Goal: Information Seeking & Learning: Get advice/opinions

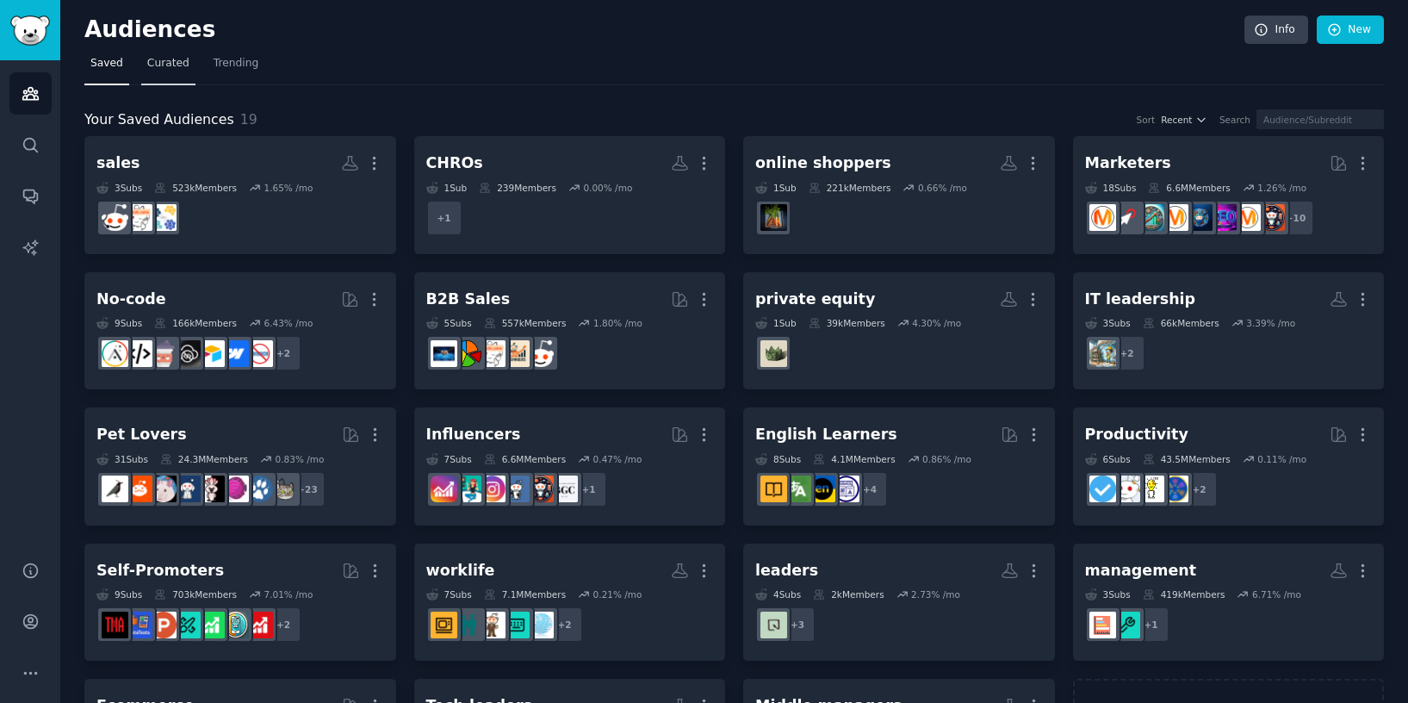
click at [169, 65] on span "Curated" at bounding box center [168, 64] width 42 height 16
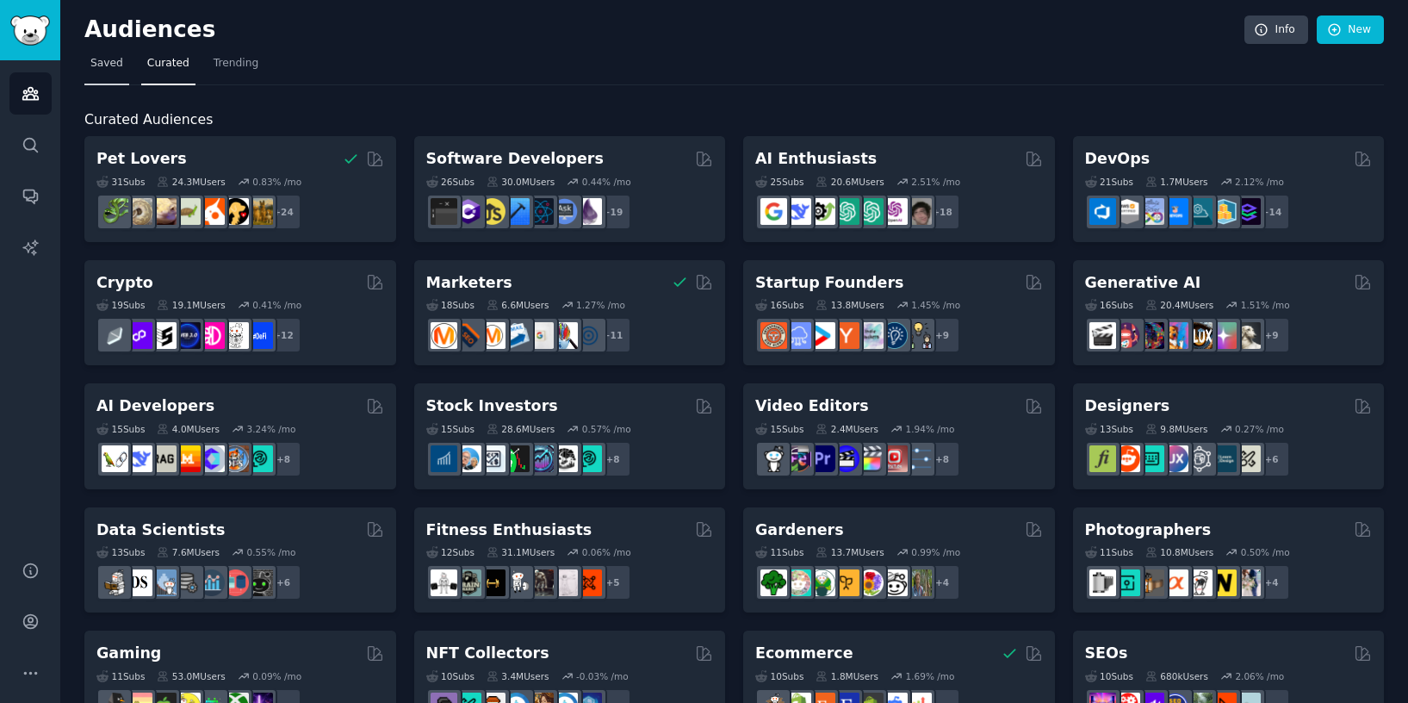
click at [115, 64] on span "Saved" at bounding box center [106, 64] width 33 height 16
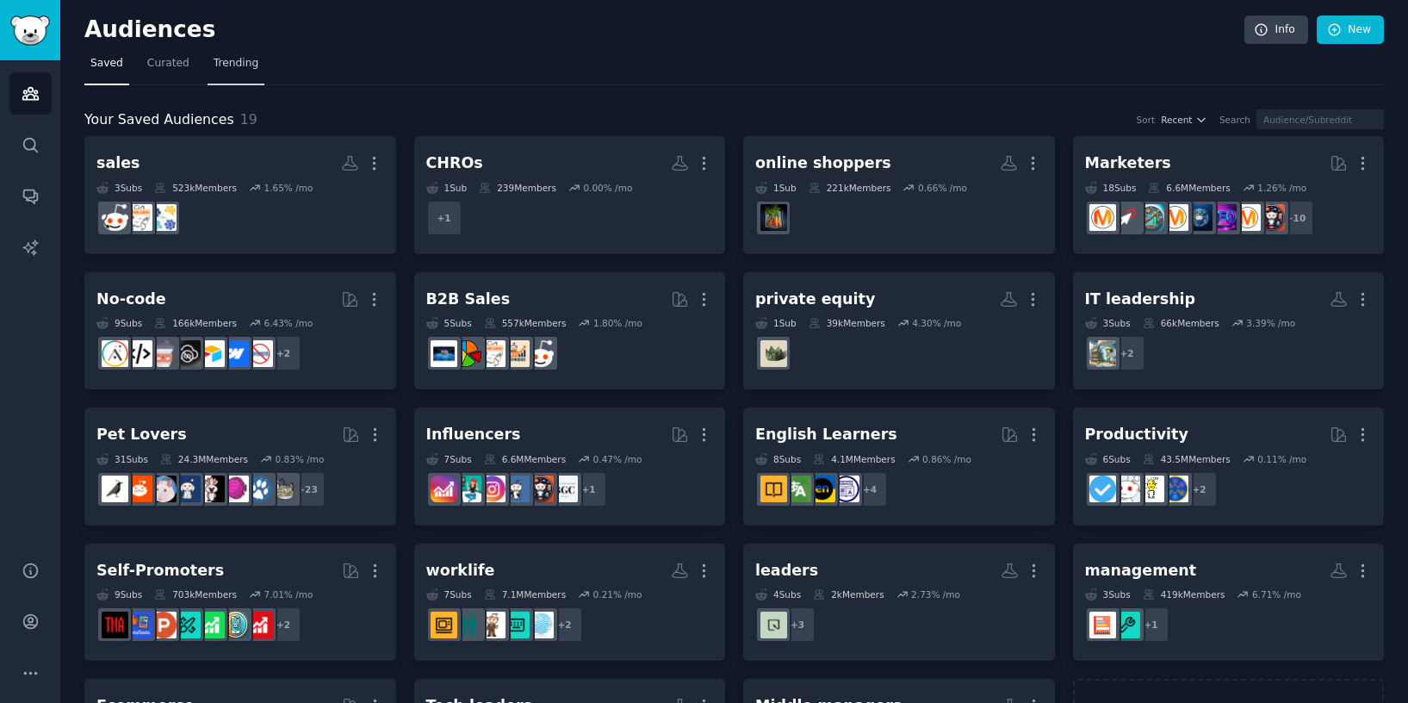
click at [238, 64] on span "Trending" at bounding box center [236, 64] width 45 height 16
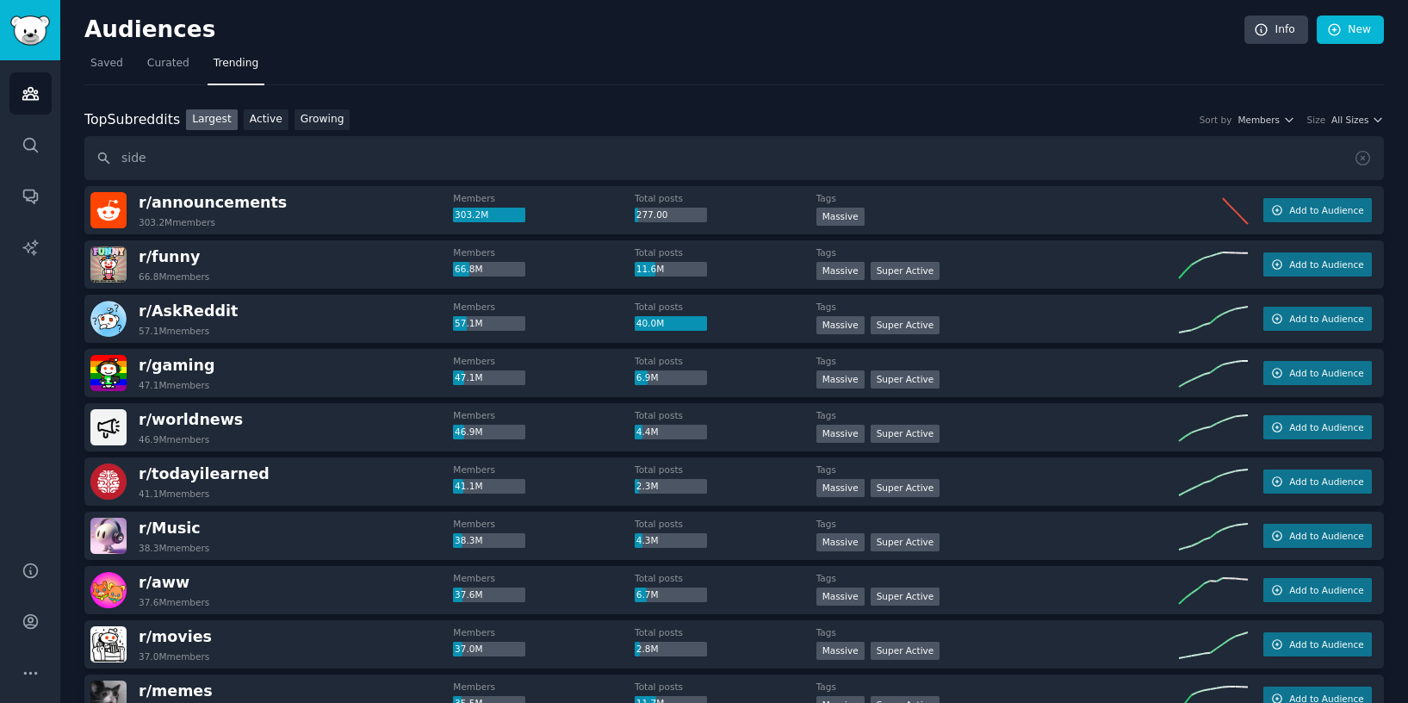
type input "side"
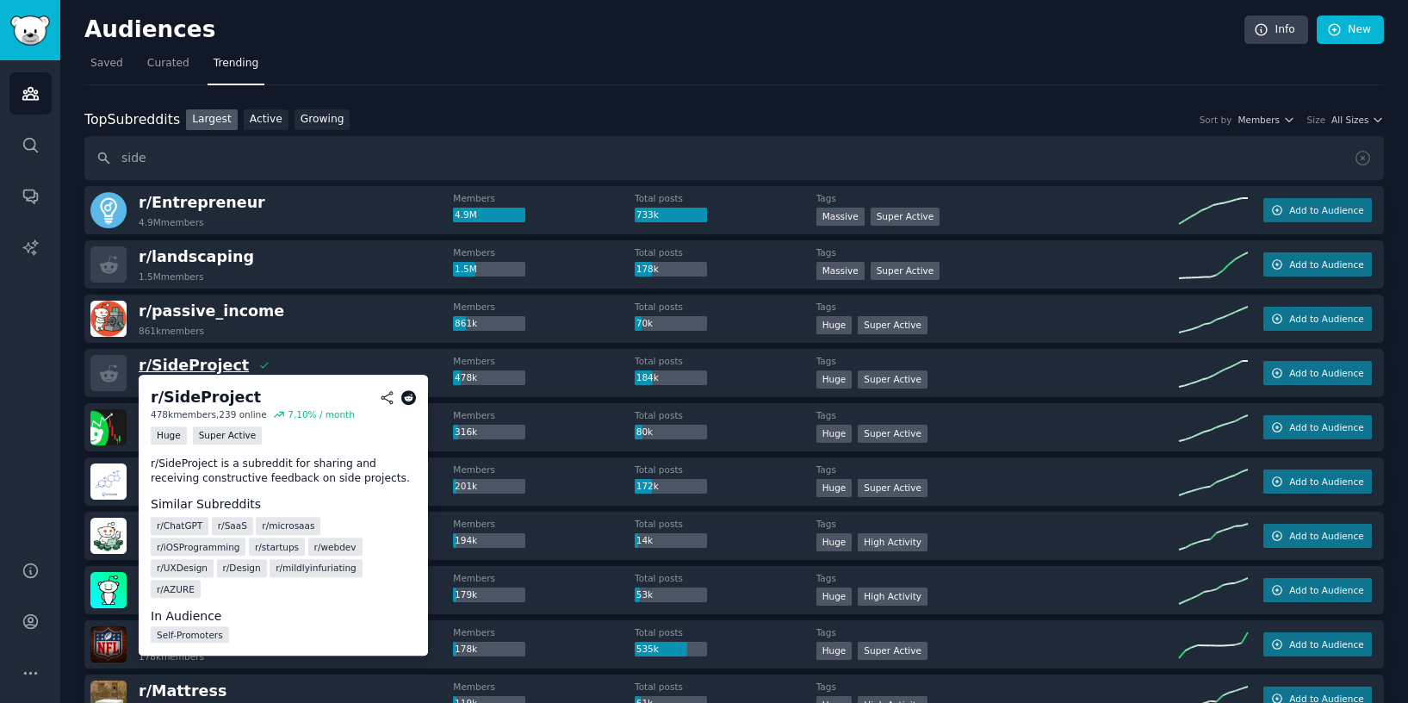
click at [211, 367] on span "r/ SideProject" at bounding box center [194, 365] width 110 height 17
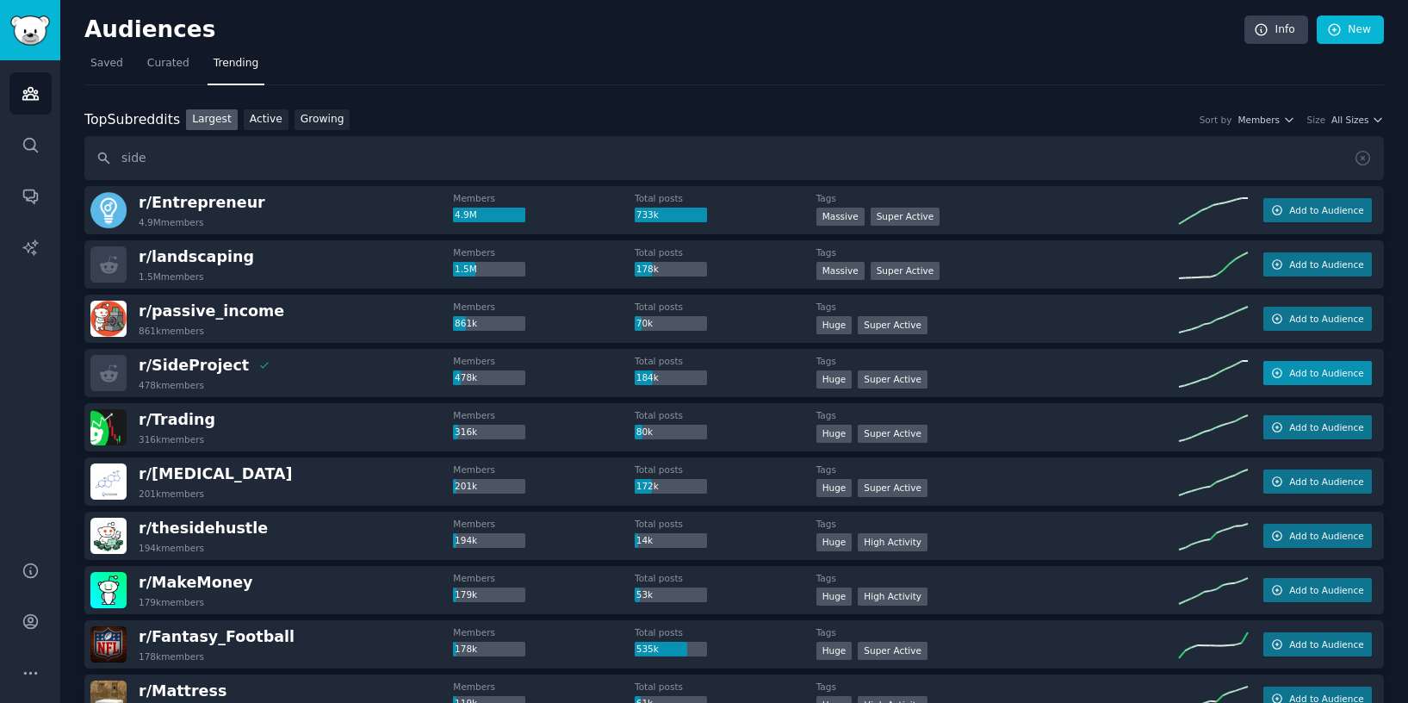
click at [1314, 372] on span "Add to Audience" at bounding box center [1326, 373] width 74 height 12
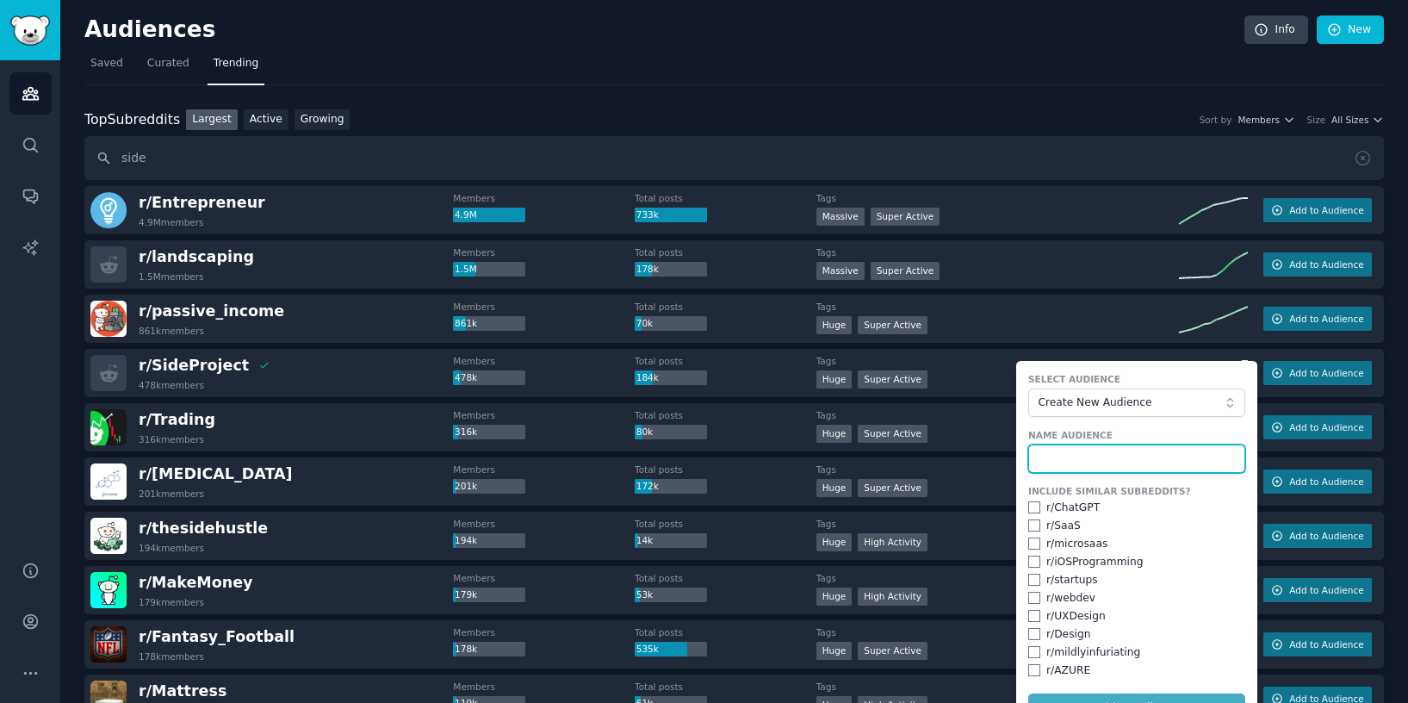
click at [1154, 451] on input "text" at bounding box center [1136, 458] width 217 height 29
type input "solopreneurs"
click at [1028, 526] on input "checkbox" at bounding box center [1034, 525] width 12 height 12
checkbox input "true"
click at [1032, 544] on input "checkbox" at bounding box center [1034, 543] width 12 height 12
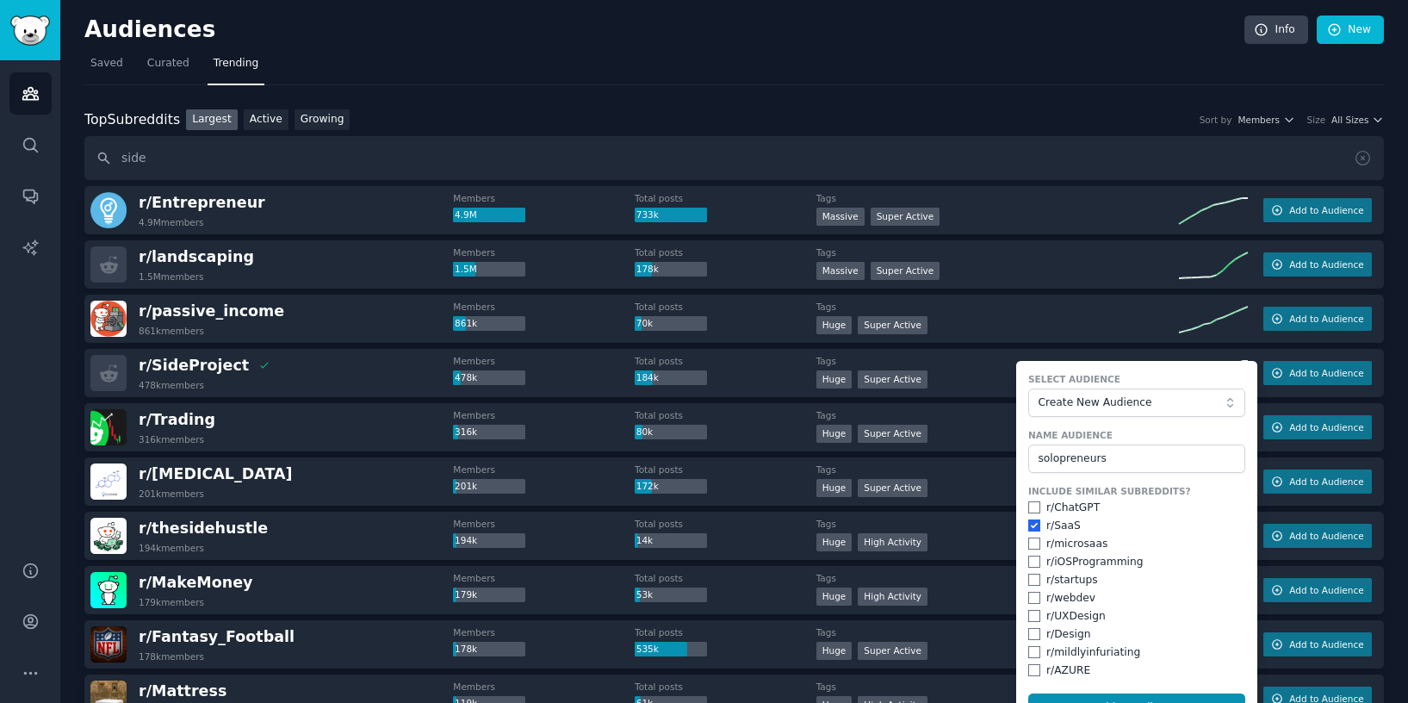
checkbox input "true"
click at [1031, 579] on input "checkbox" at bounding box center [1034, 580] width 12 height 12
checkbox input "true"
click at [1106, 693] on button "Add to Audience" at bounding box center [1136, 707] width 217 height 29
checkbox input "false"
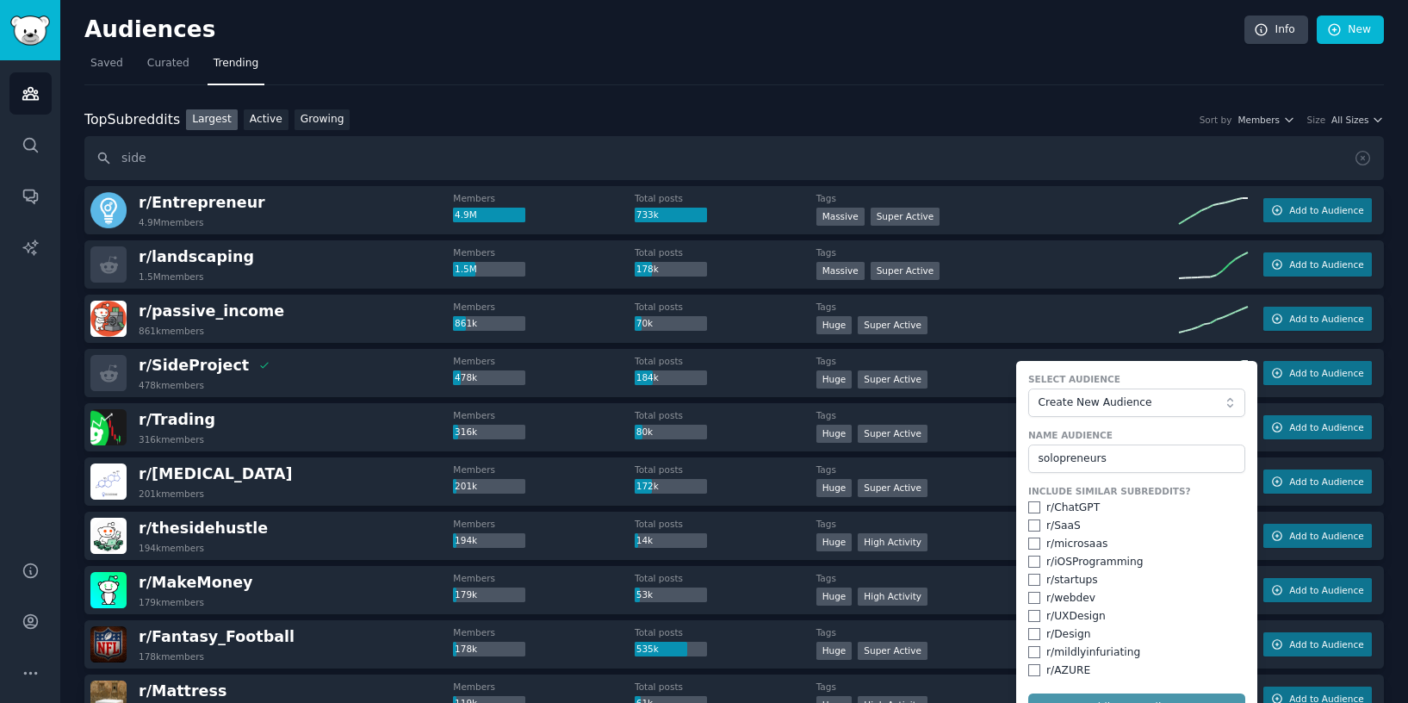
checkbox input "false"
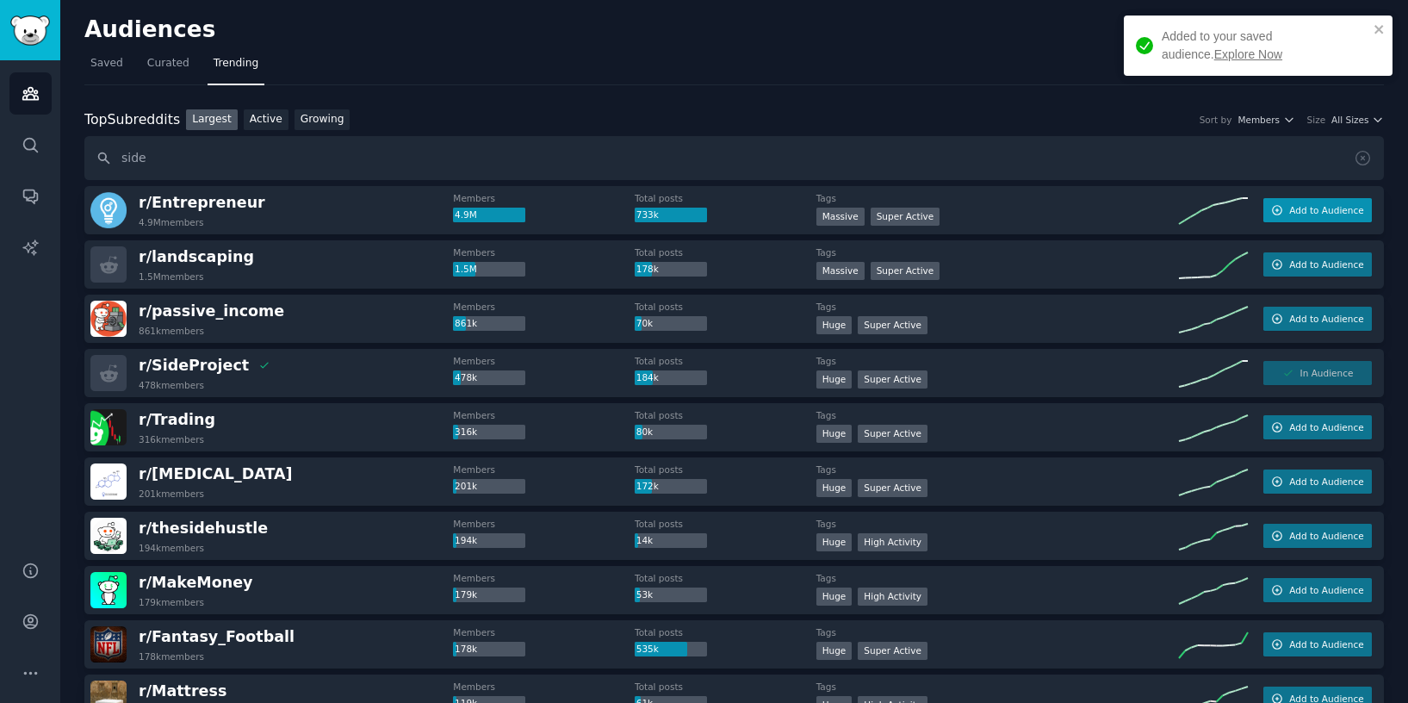
click at [1302, 211] on span "Add to Audience" at bounding box center [1326, 210] width 74 height 12
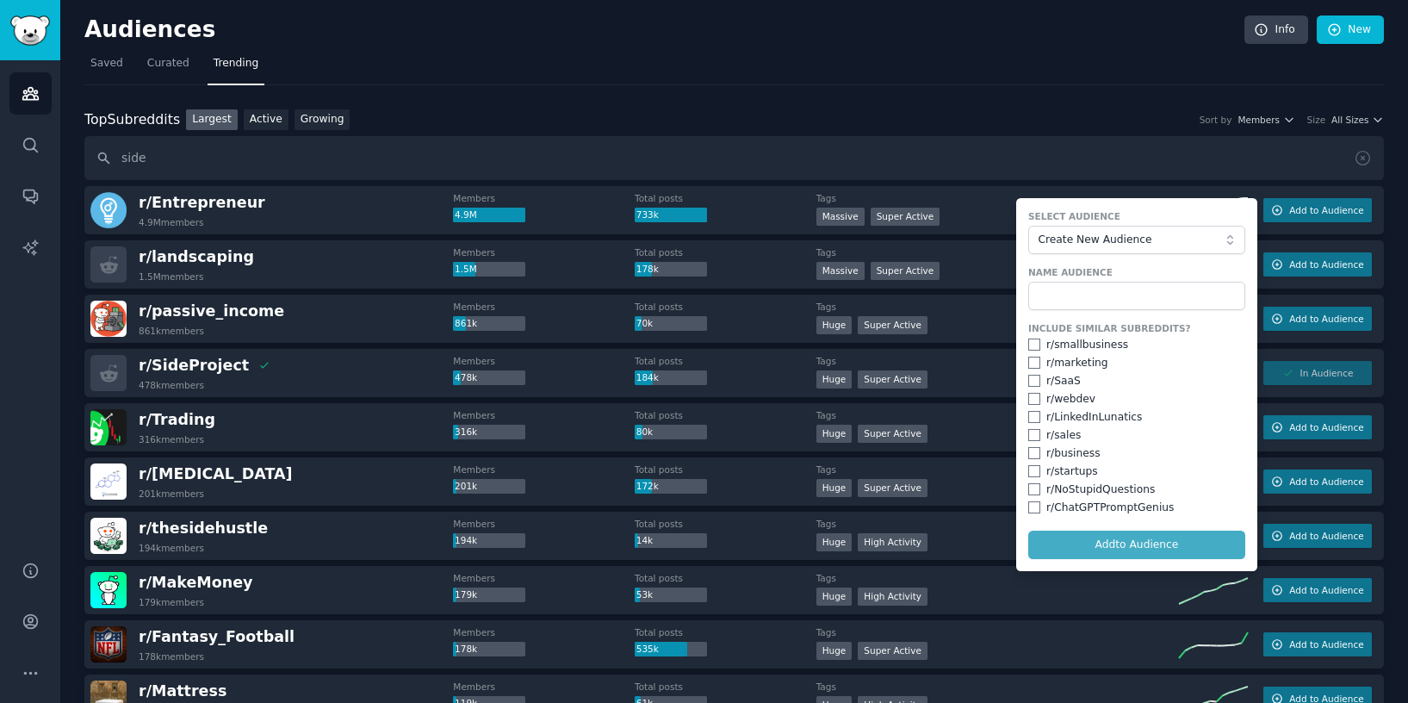
click at [1229, 237] on button "Create New Audience" at bounding box center [1136, 240] width 217 height 29
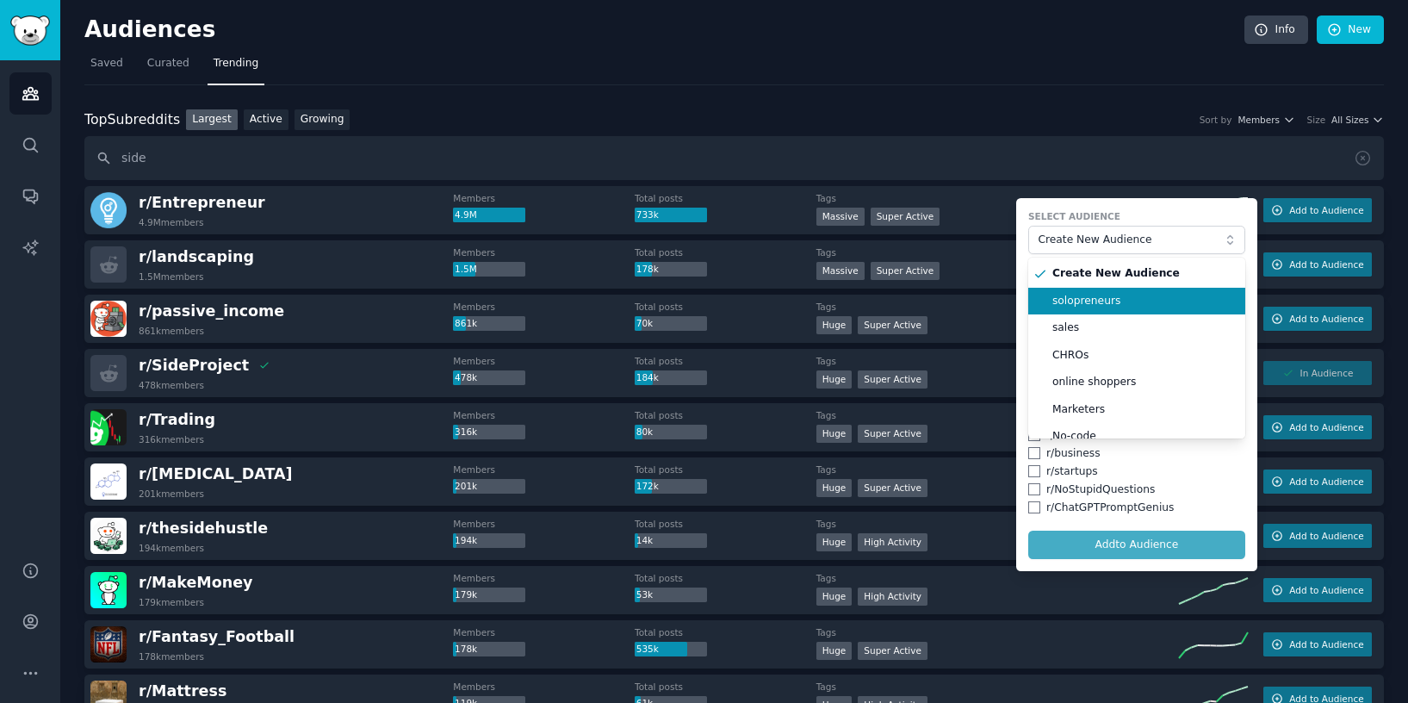
click at [1130, 302] on span "solopreneurs" at bounding box center [1143, 302] width 181 height 16
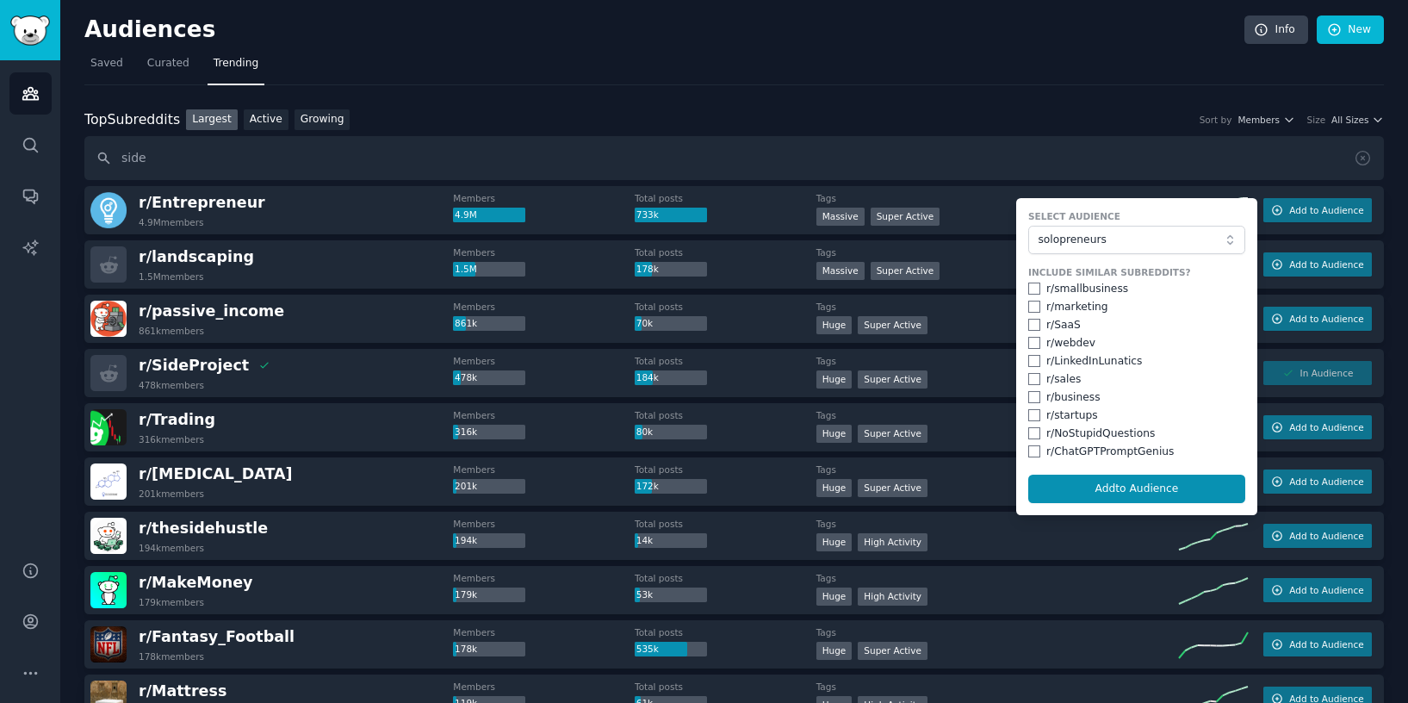
click at [1030, 393] on input "checkbox" at bounding box center [1034, 397] width 12 height 12
checkbox input "true"
click at [1032, 303] on input "checkbox" at bounding box center [1034, 307] width 12 height 12
checkbox input "true"
click at [1031, 288] on input "checkbox" at bounding box center [1034, 289] width 12 height 12
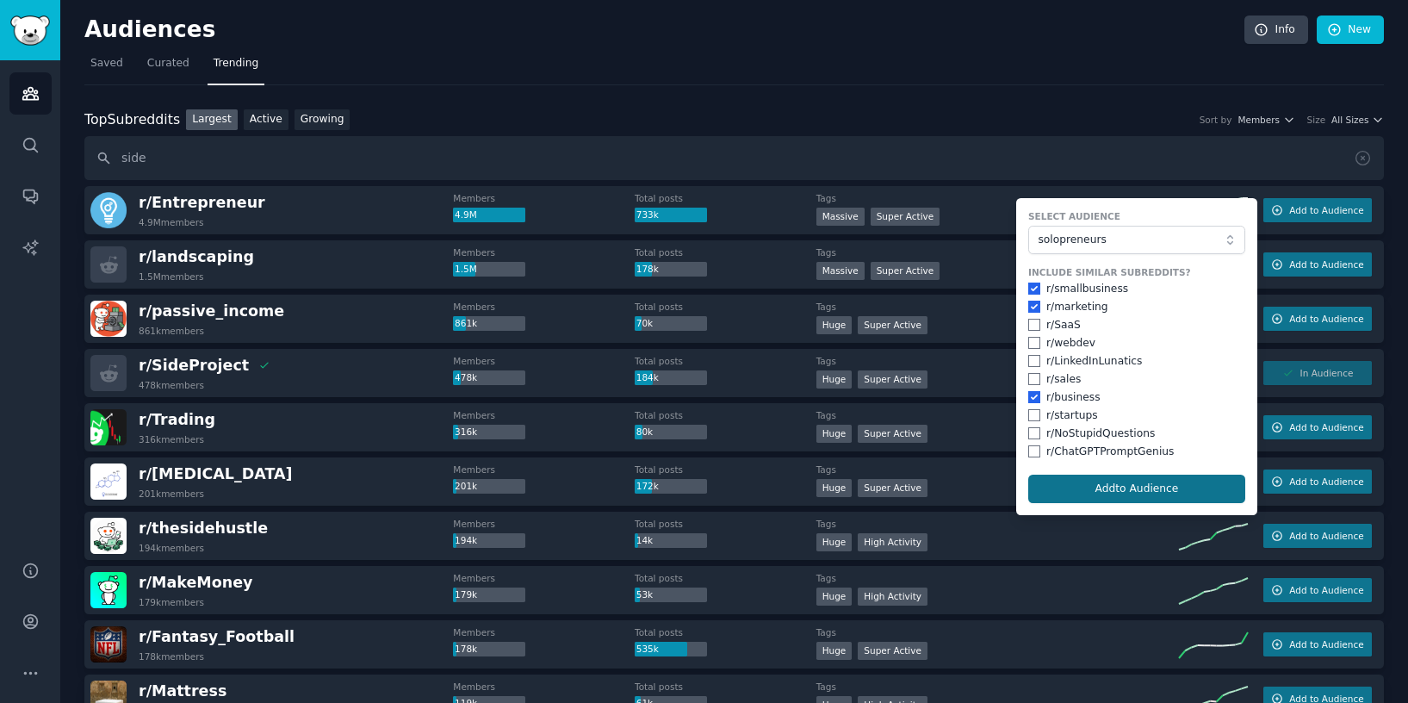
click at [1107, 490] on button "Add to Audience" at bounding box center [1136, 489] width 217 height 29
checkbox input "false"
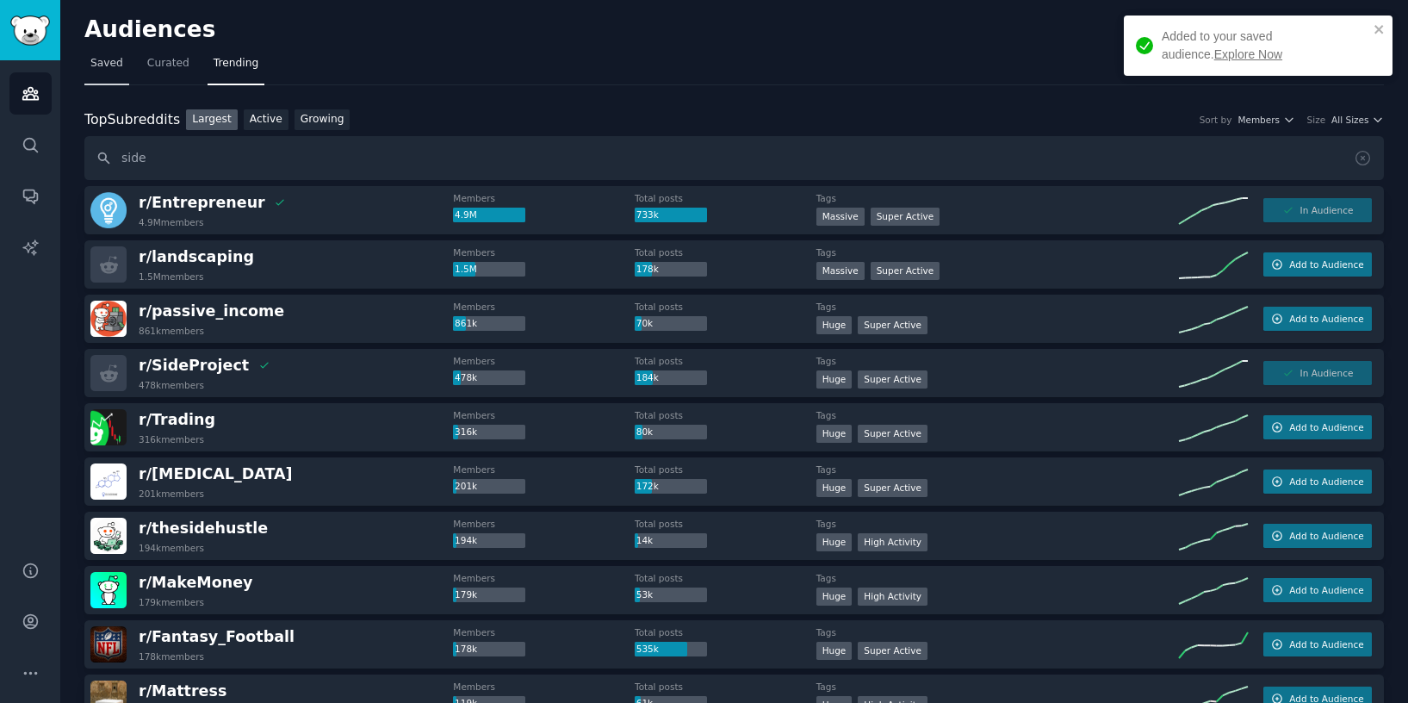
click at [114, 64] on span "Saved" at bounding box center [106, 64] width 33 height 16
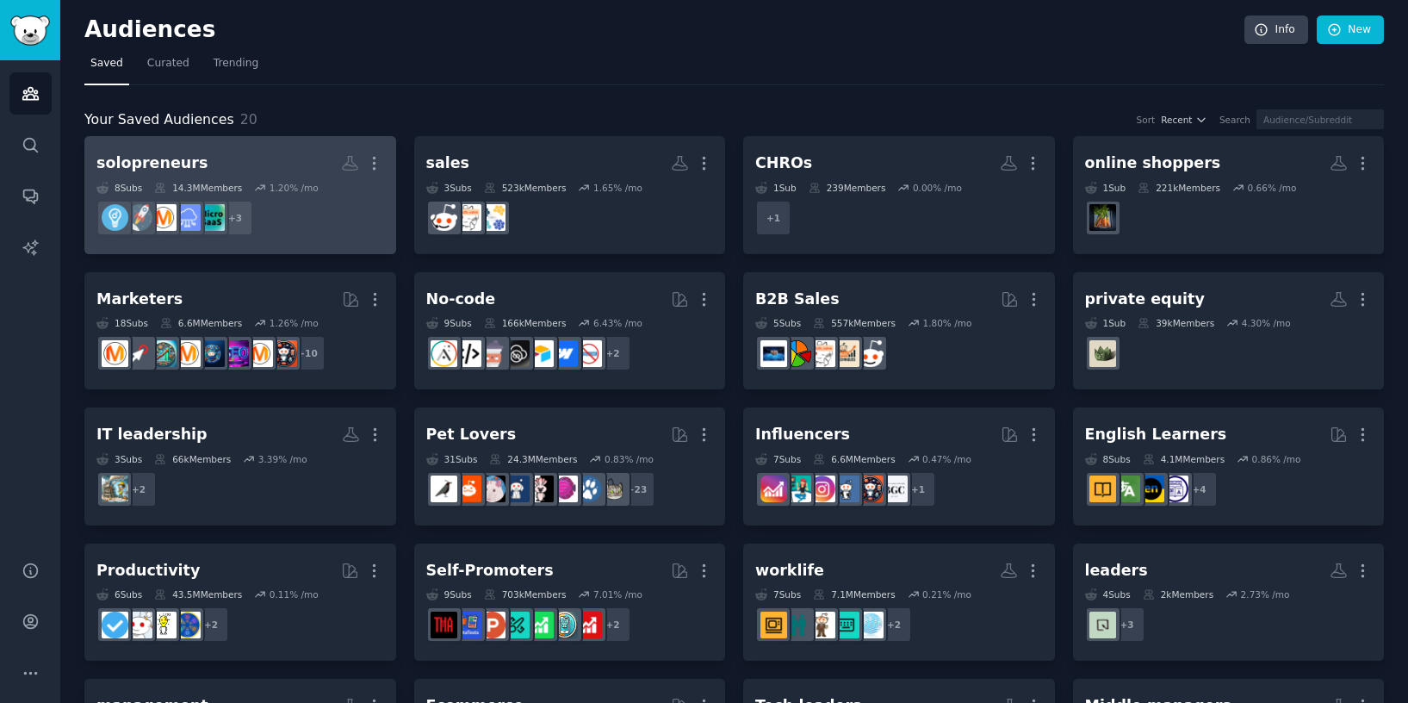
click at [275, 163] on h2 "solopreneurs More" at bounding box center [240, 163] width 288 height 30
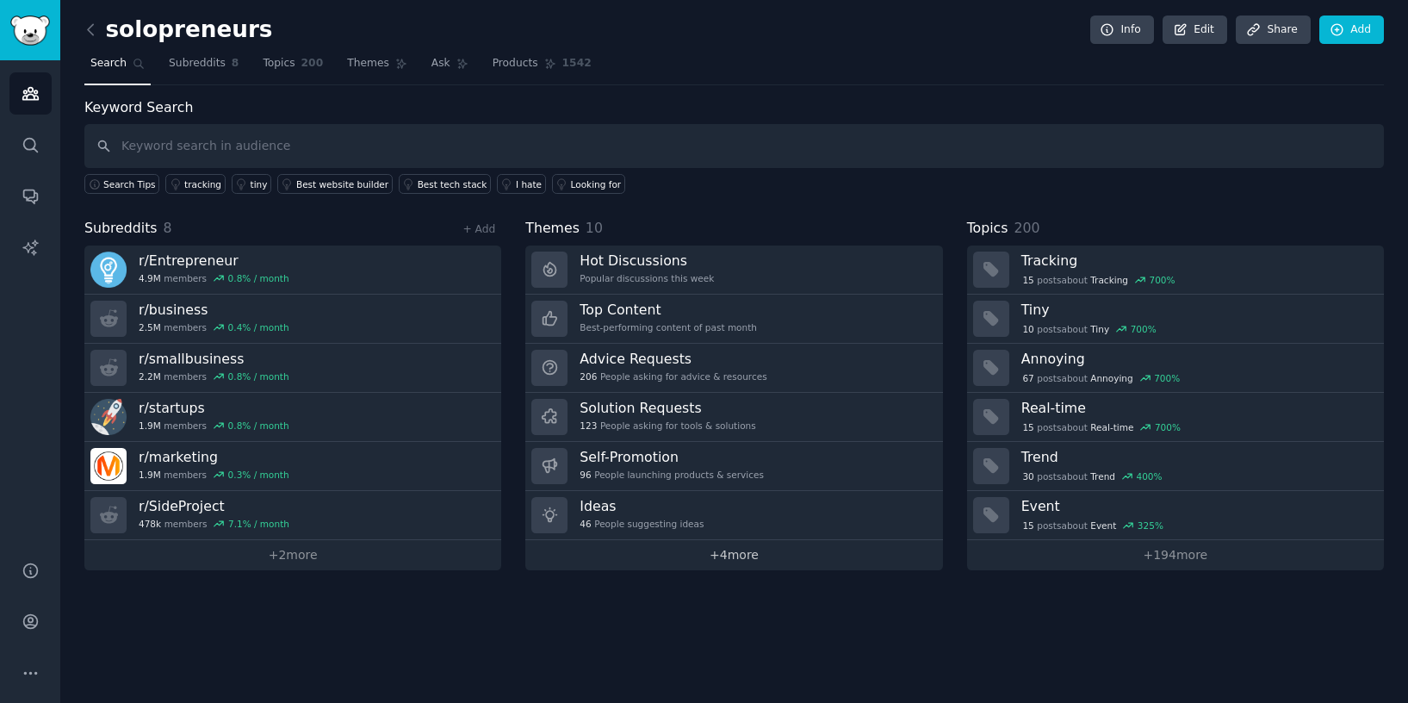
click at [724, 554] on link "+ 4 more" at bounding box center [733, 555] width 417 height 30
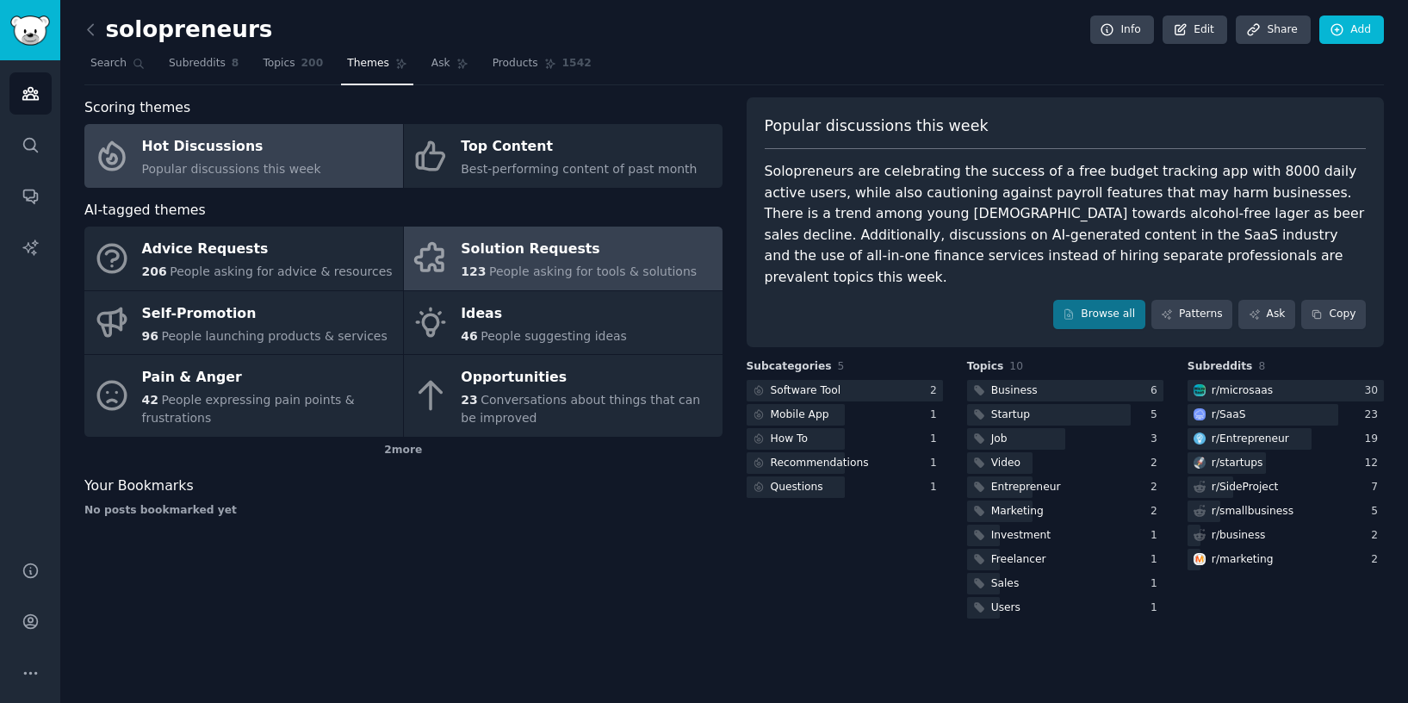
click at [537, 257] on div "Solution Requests" at bounding box center [579, 250] width 236 height 28
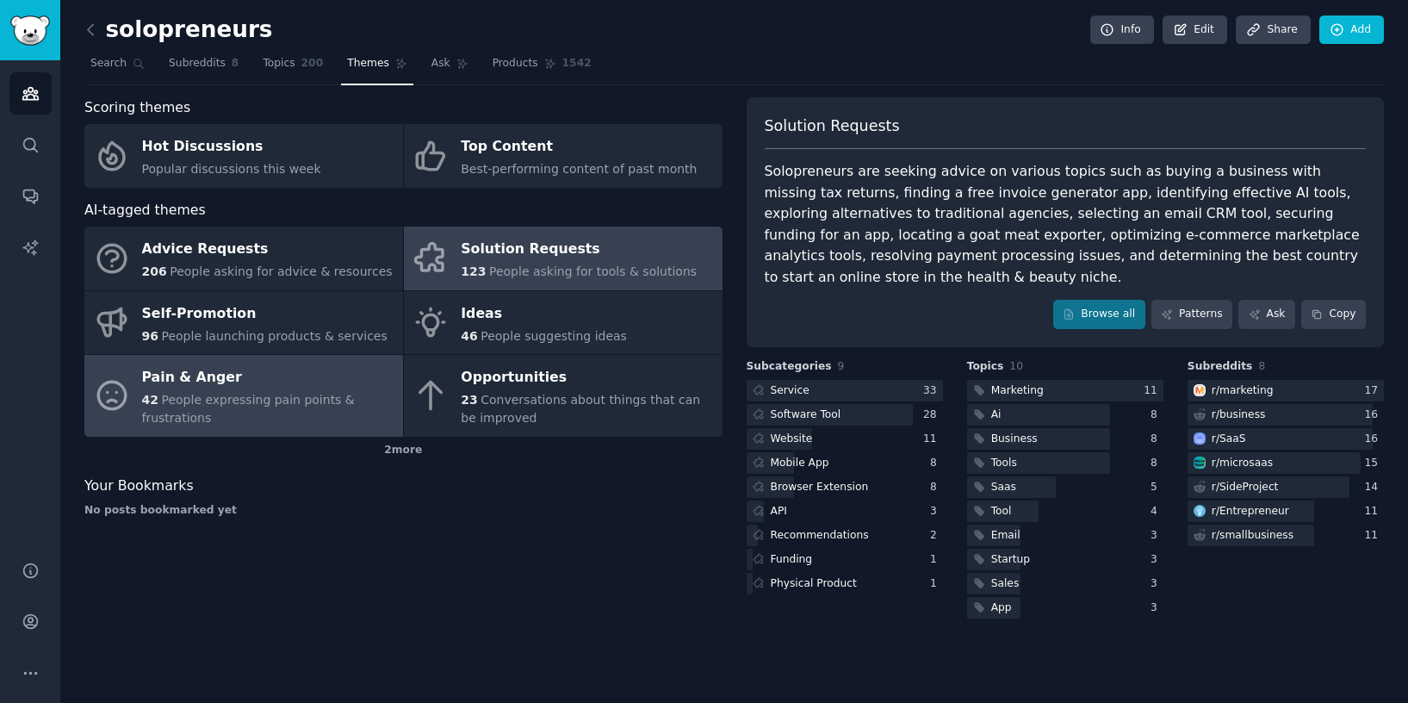
click at [295, 403] on span "People expressing pain points & frustrations" at bounding box center [248, 409] width 213 height 32
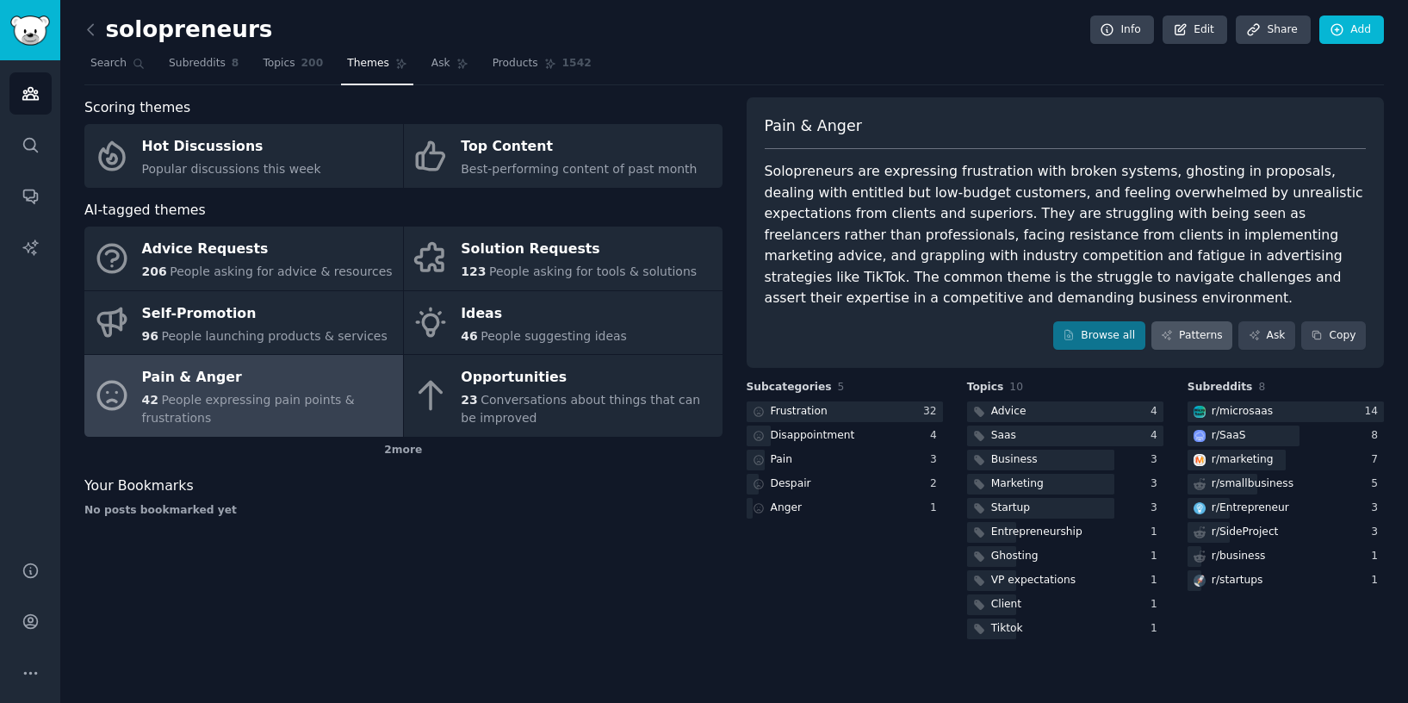
click at [1203, 331] on link "Patterns" at bounding box center [1192, 335] width 81 height 29
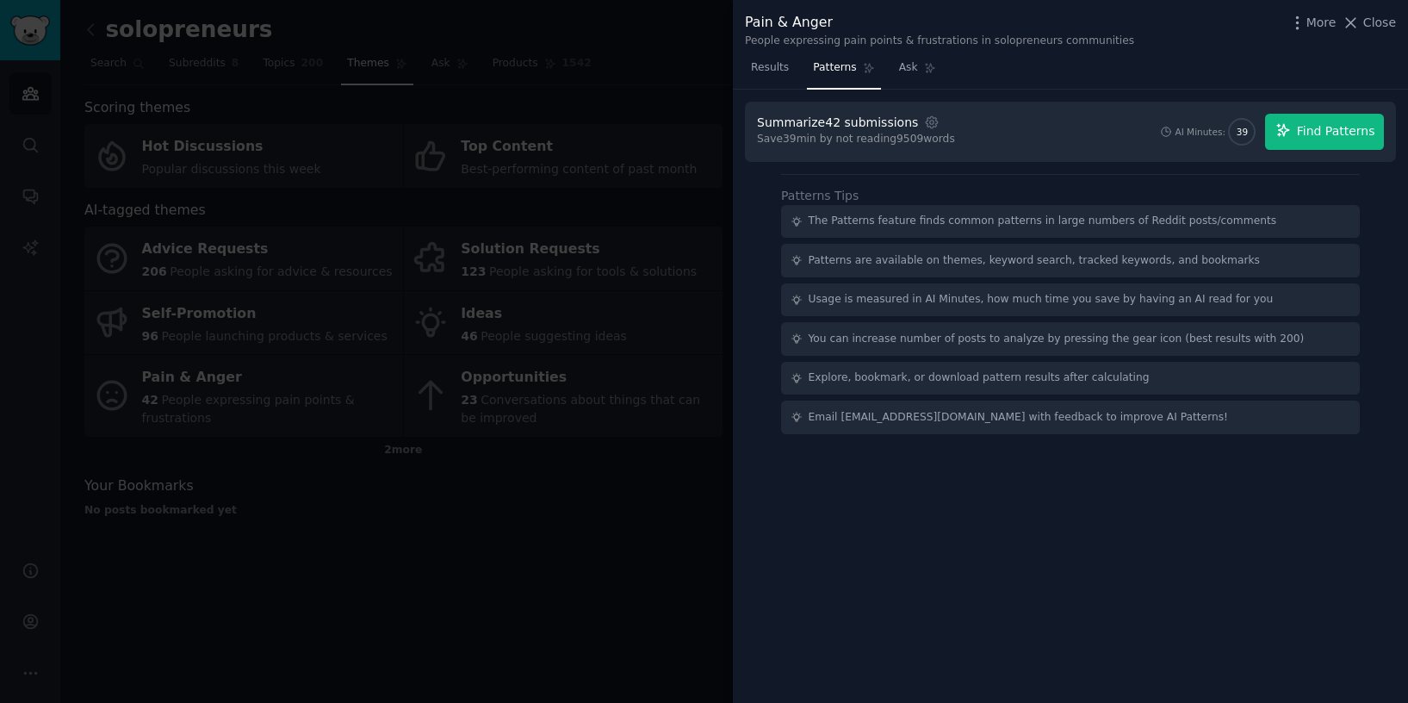
click at [1332, 129] on span "Find Patterns" at bounding box center [1336, 131] width 78 height 18
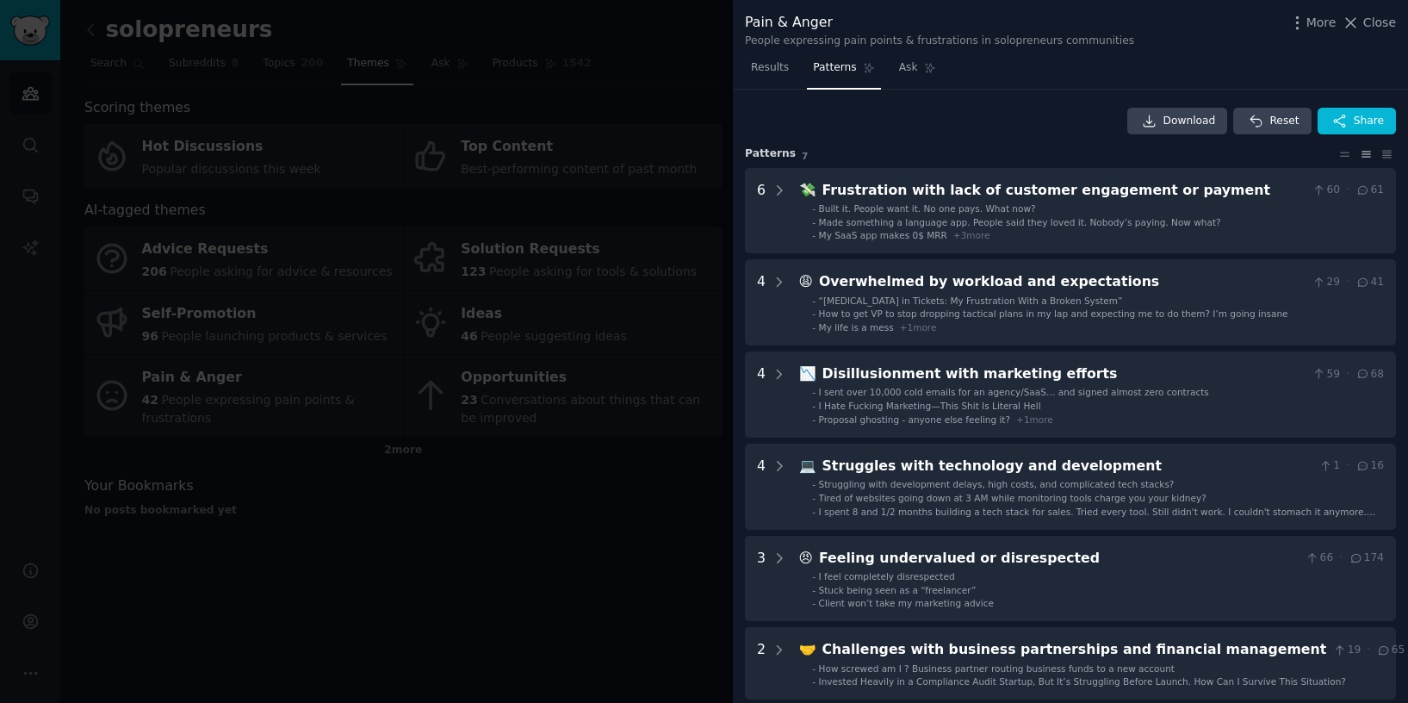
click at [1058, 138] on div "Download Reset Share Pattern s 7 6 💸 Frustration with lack of customer engageme…" at bounding box center [1070, 443] width 651 height 671
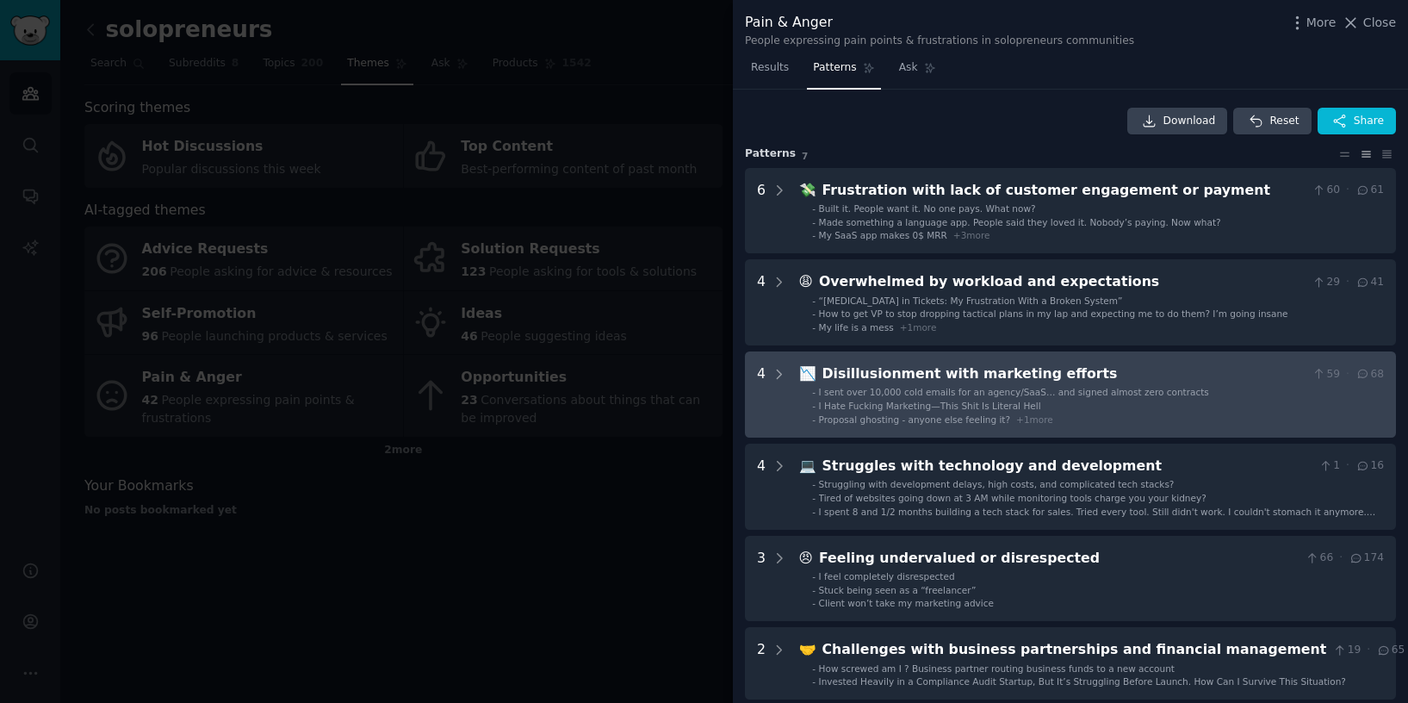
click at [1020, 370] on div "Disillusionment with marketing efforts" at bounding box center [1064, 374] width 483 height 22
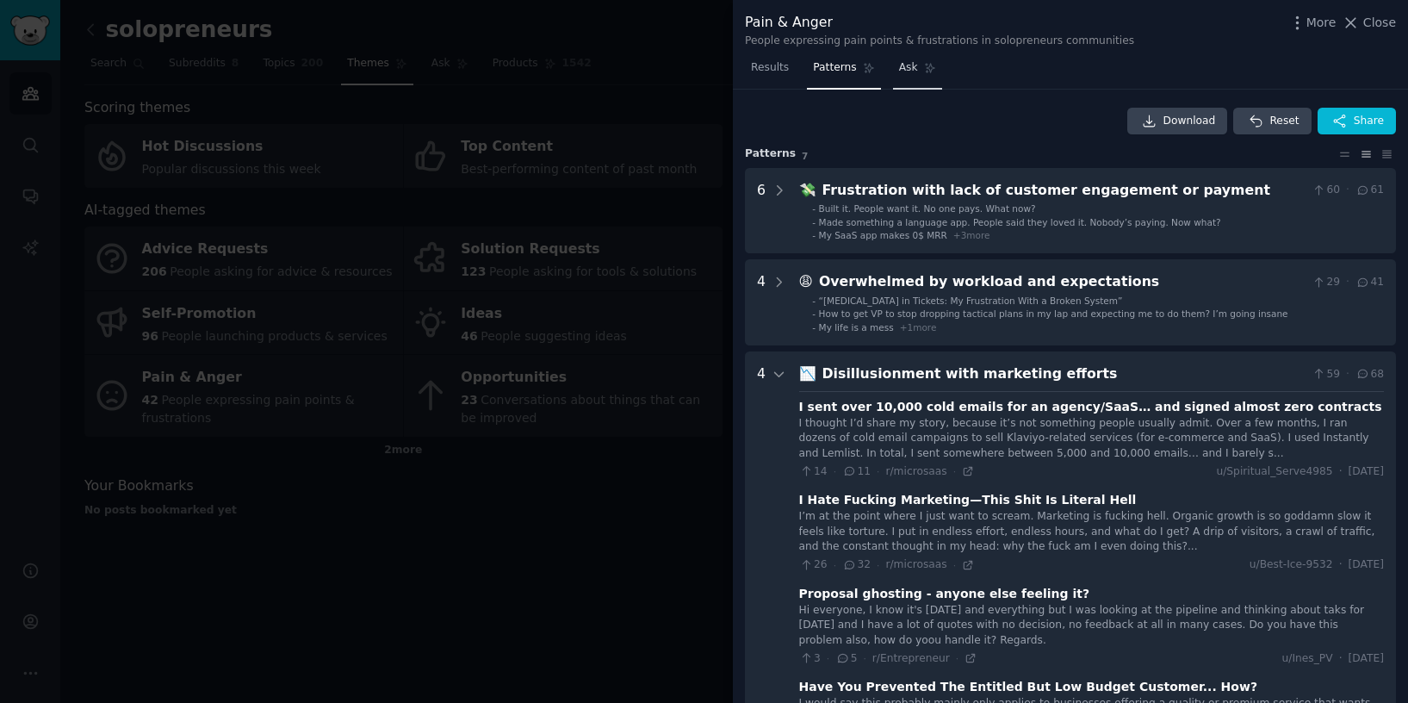
click at [905, 67] on span "Ask" at bounding box center [908, 68] width 19 height 16
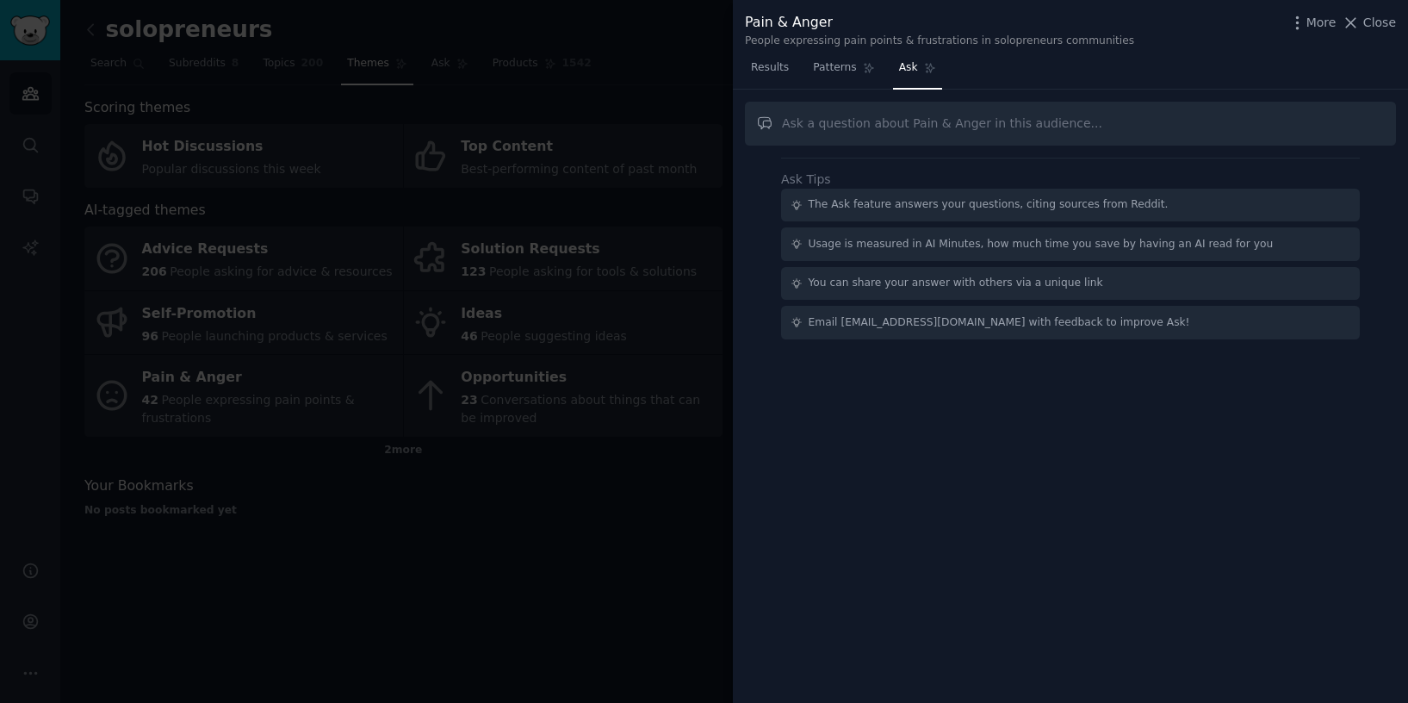
click at [835, 130] on input "text" at bounding box center [1070, 124] width 651 height 44
type input "what do people want build"
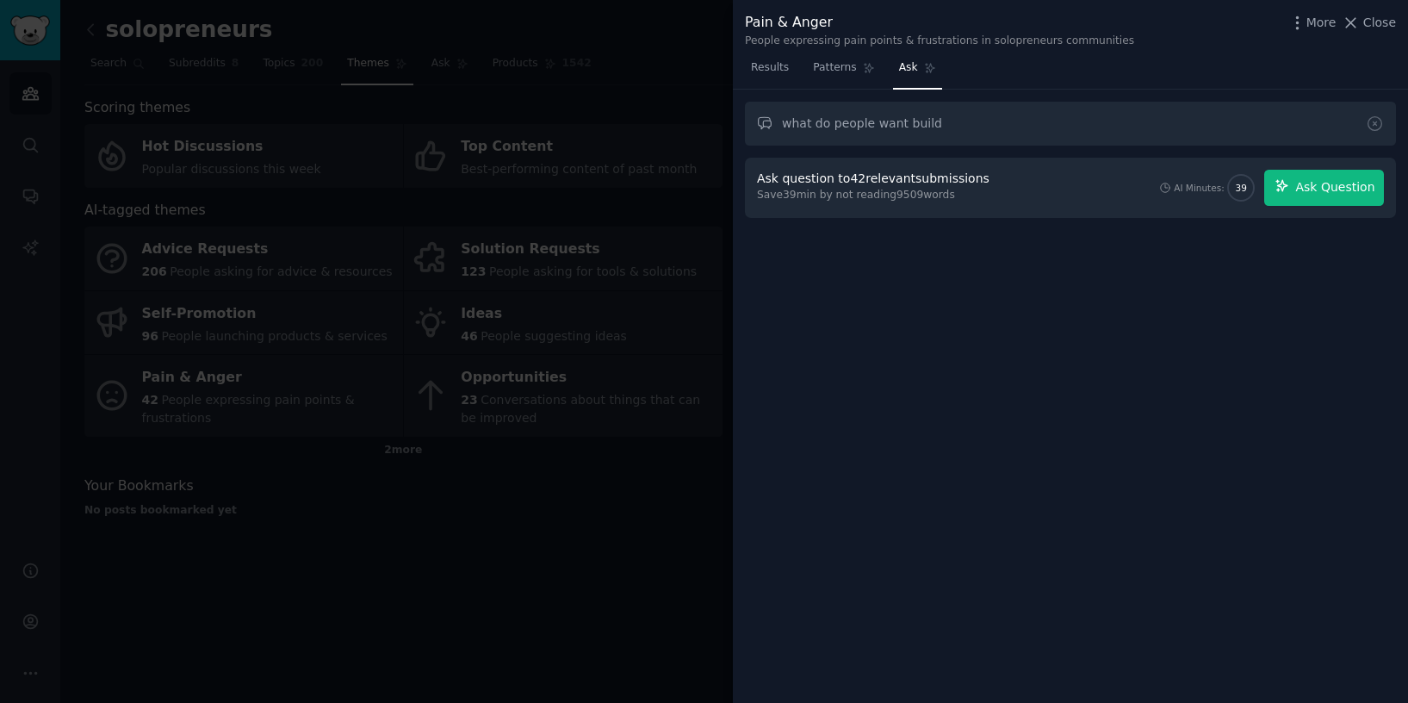
click at [1314, 179] on span "Ask Question" at bounding box center [1334, 187] width 79 height 18
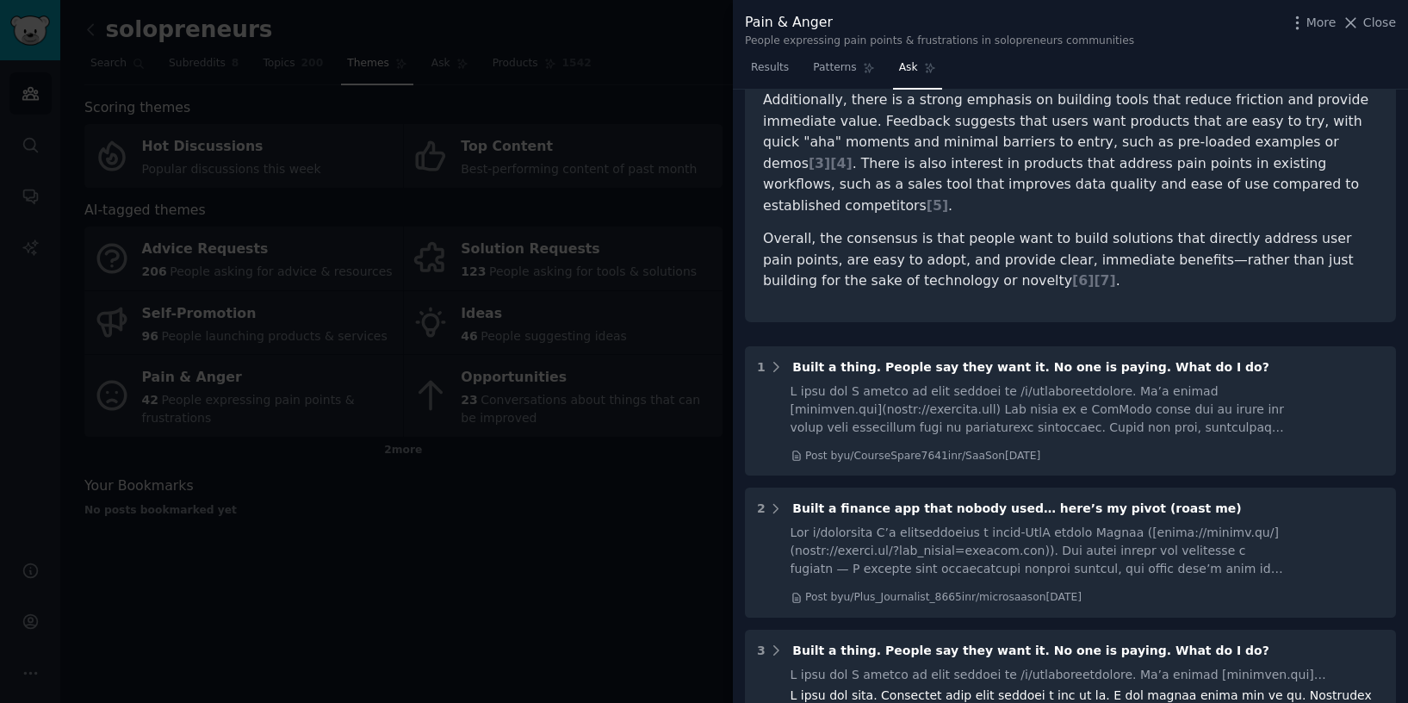
scroll to position [325, 0]
